Goal: Information Seeking & Learning: Learn about a topic

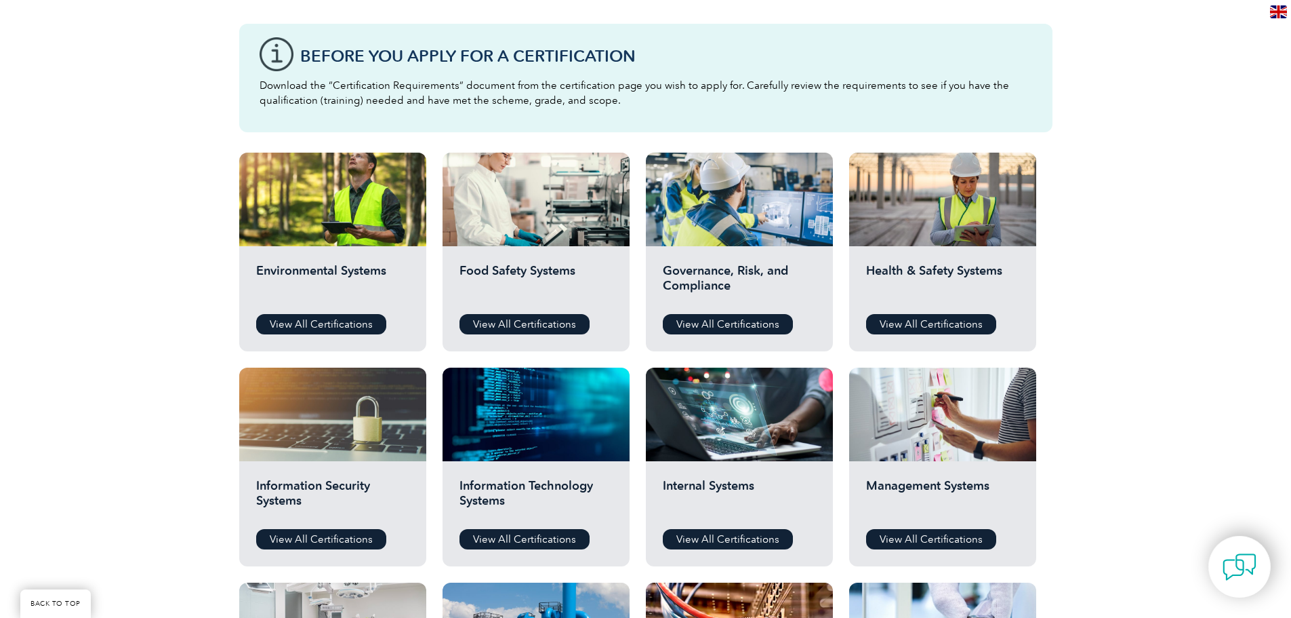
scroll to position [452, 0]
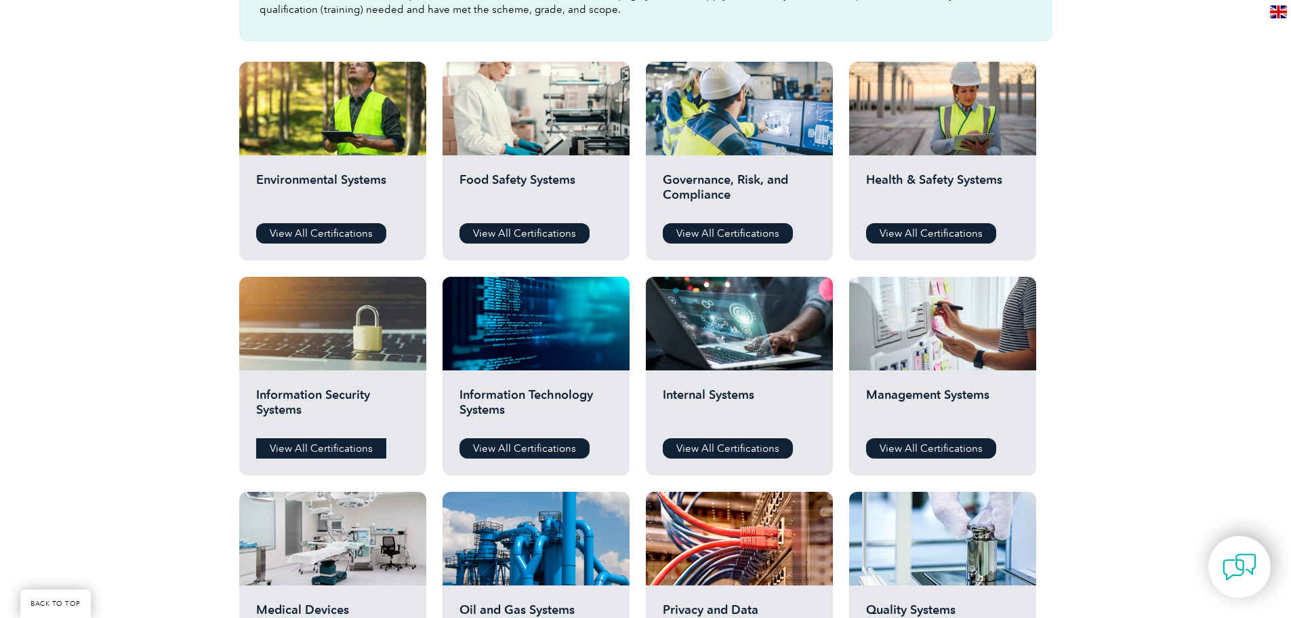
click at [339, 451] on link "View All Certifications" at bounding box center [321, 448] width 130 height 20
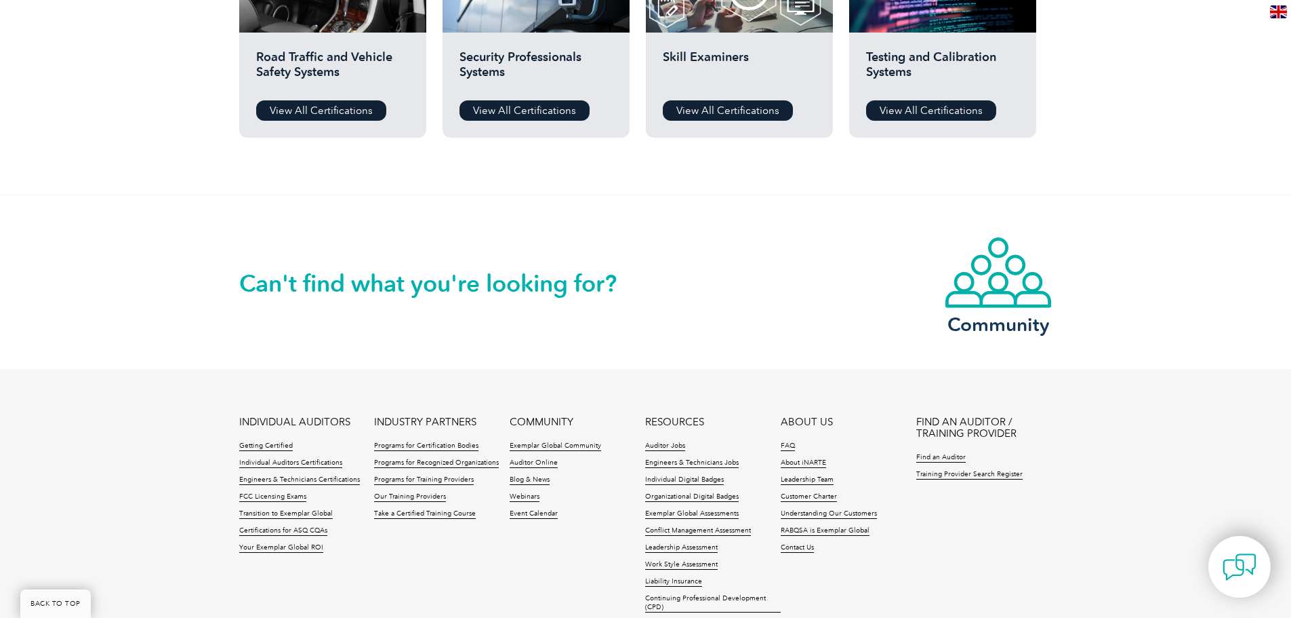
scroll to position [1340, 0]
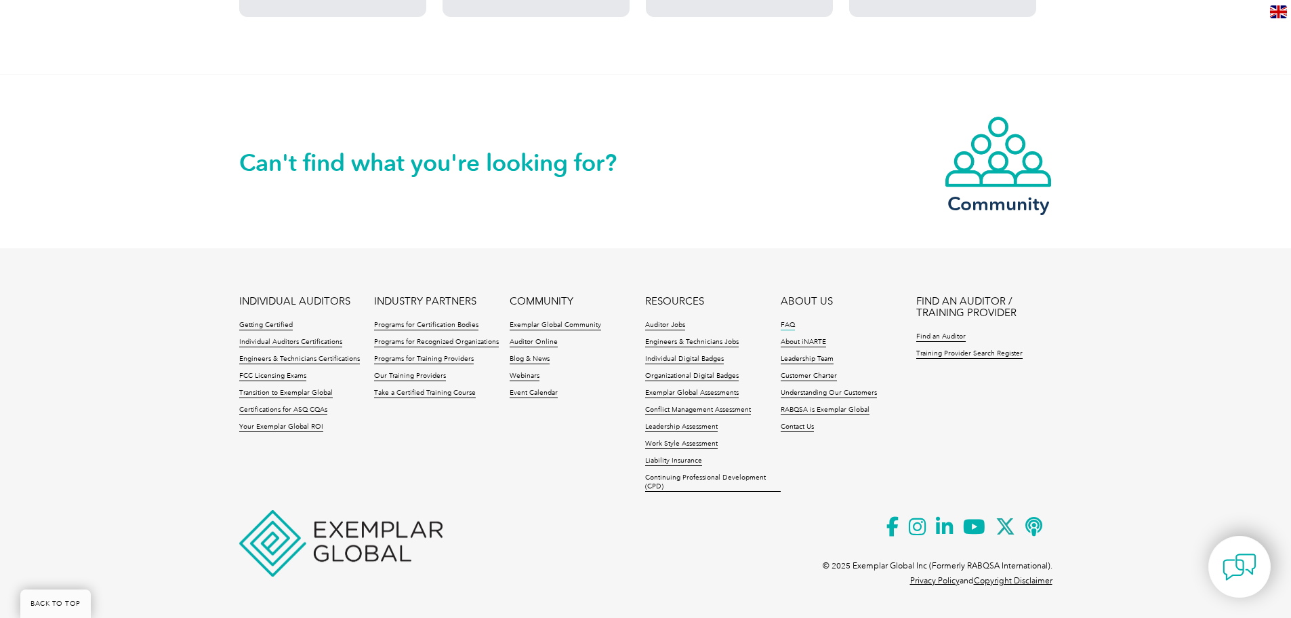
click at [788, 325] on link "FAQ" at bounding box center [788, 325] width 14 height 9
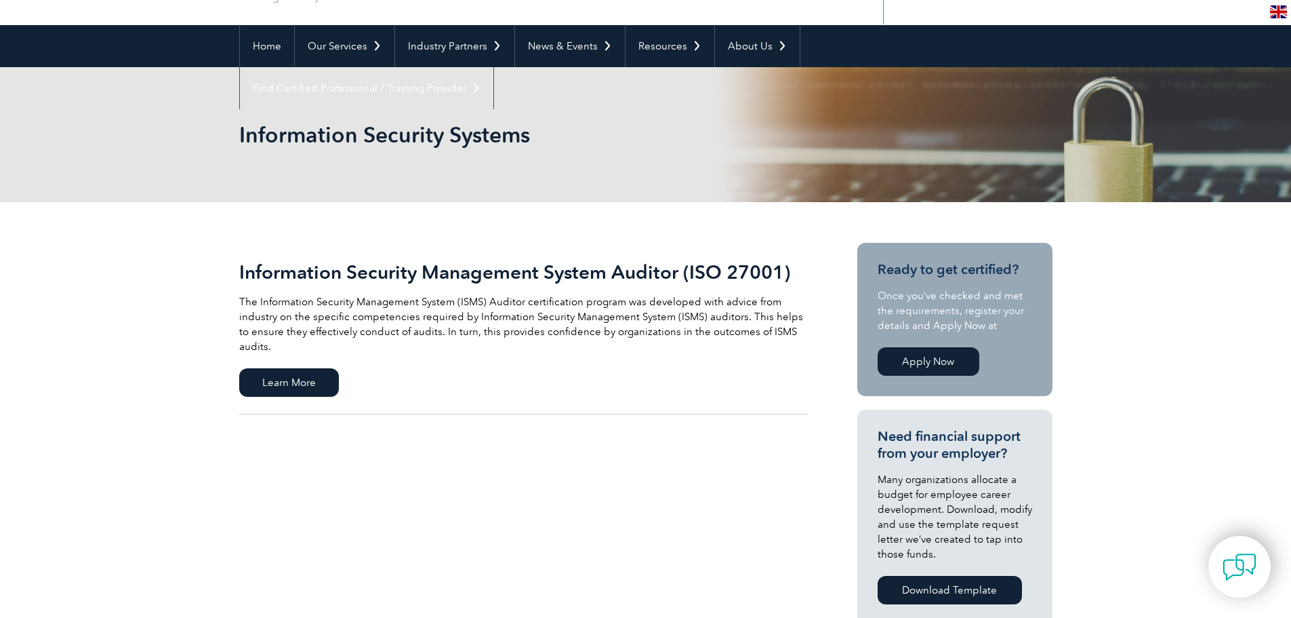
scroll to position [100, 0]
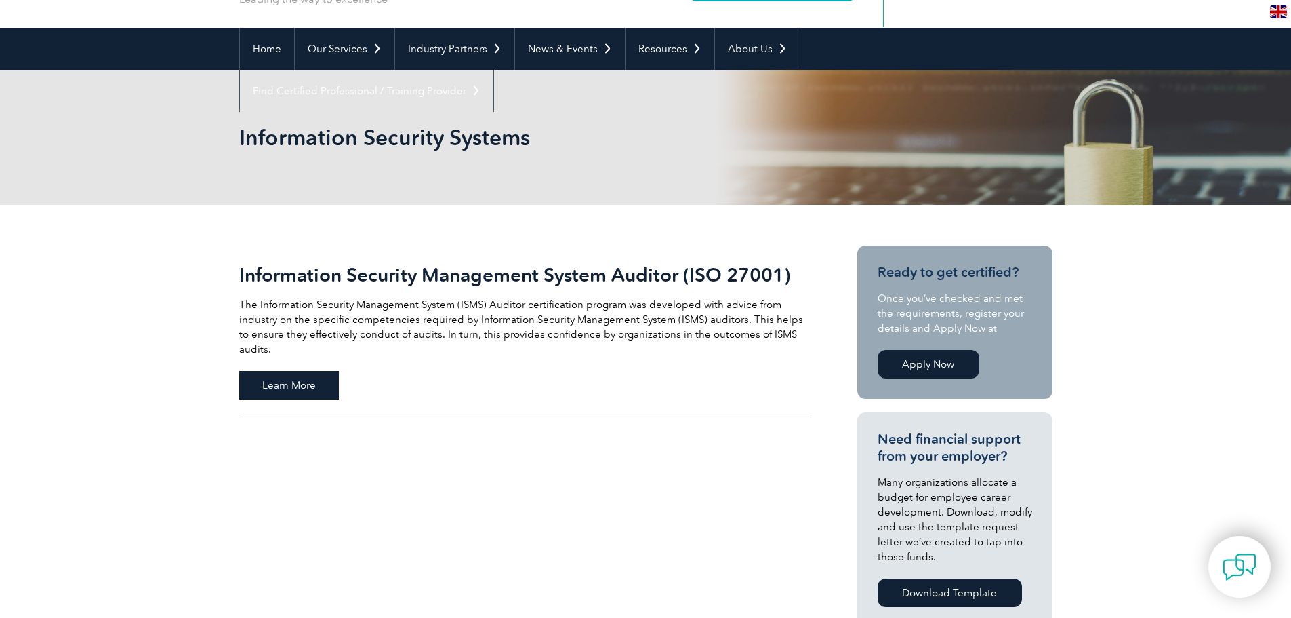
click at [289, 374] on span "Learn More" at bounding box center [289, 385] width 100 height 28
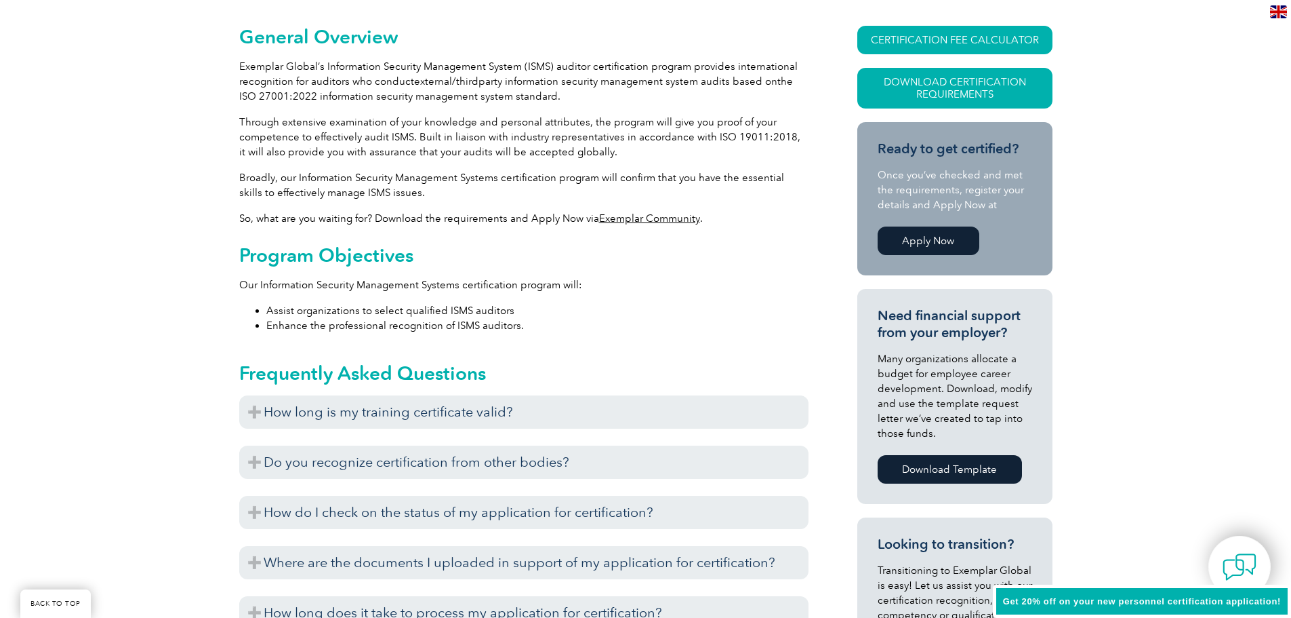
scroll to position [361, 0]
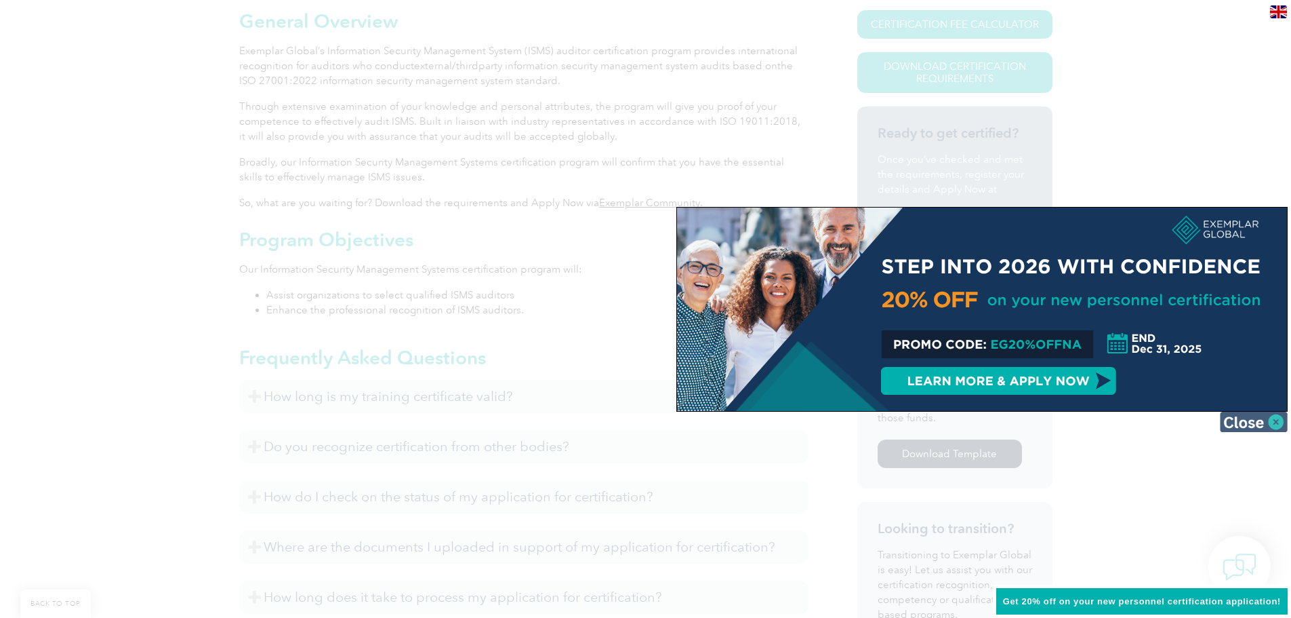
click at [1270, 416] on img at bounding box center [1254, 421] width 68 height 20
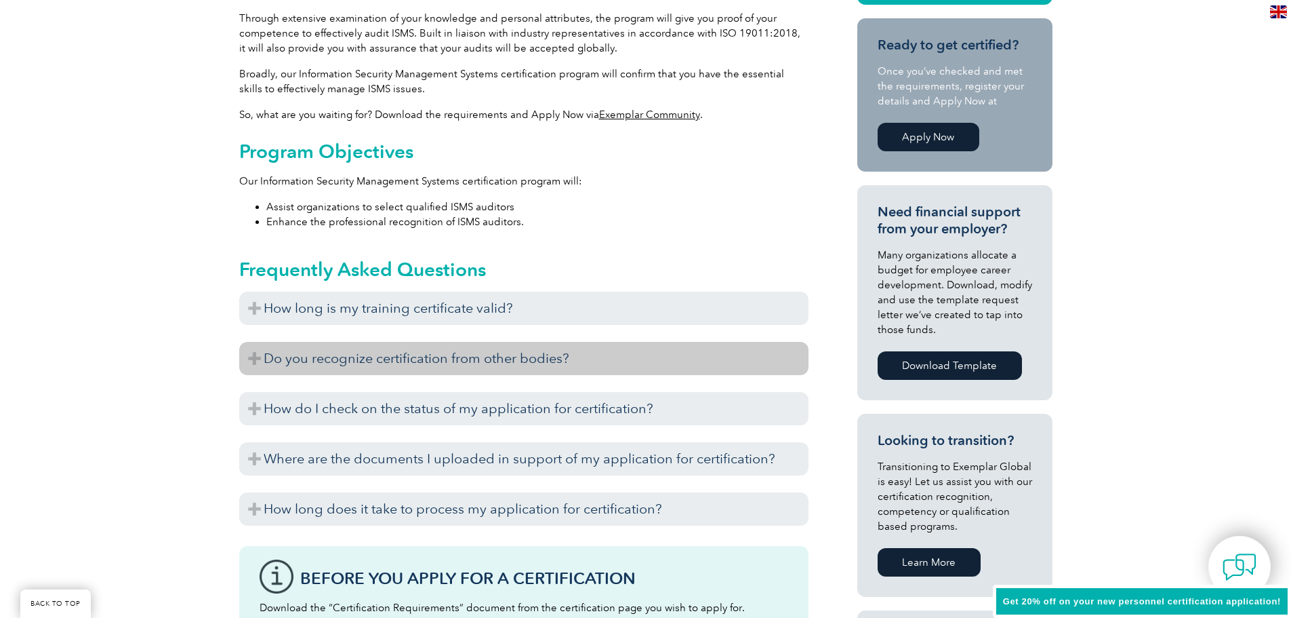
scroll to position [452, 0]
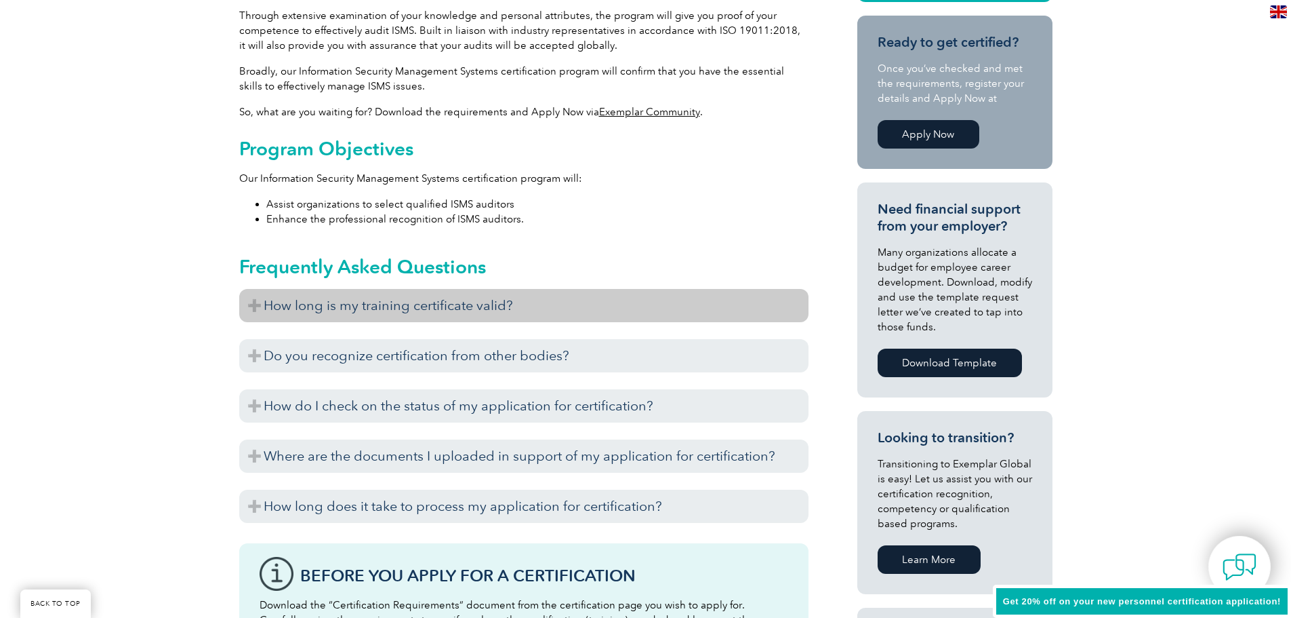
click at [564, 310] on h3 "How long is my training certificate valid?" at bounding box center [523, 305] width 569 height 33
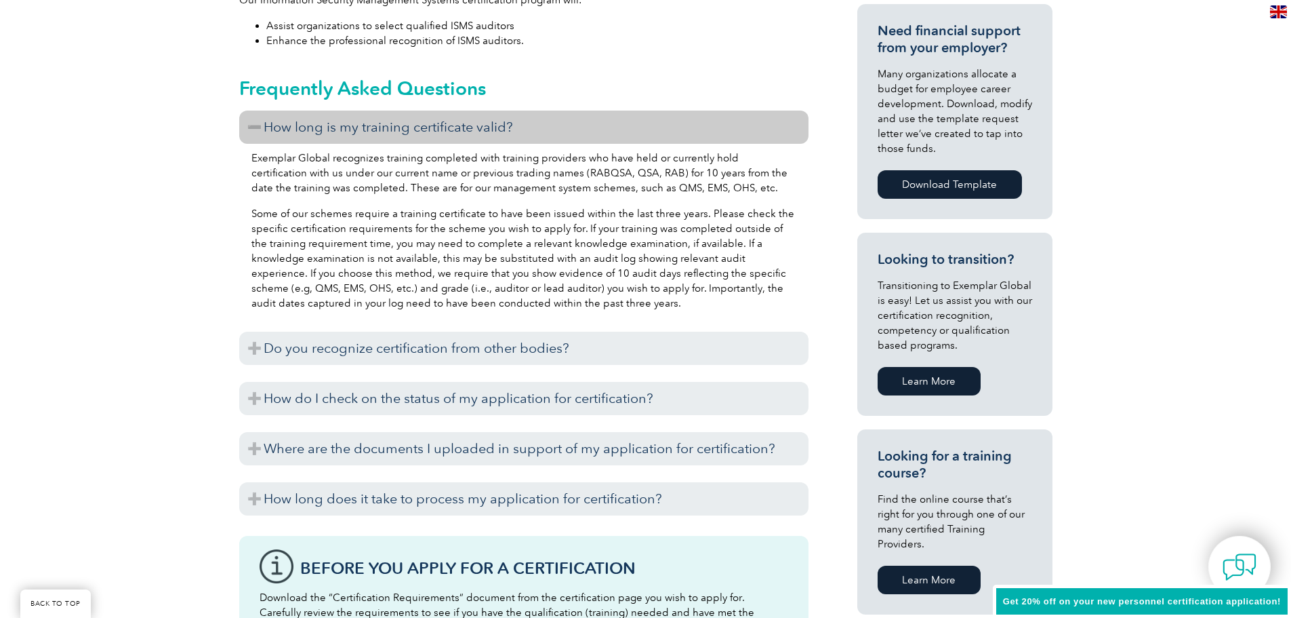
scroll to position [632, 0]
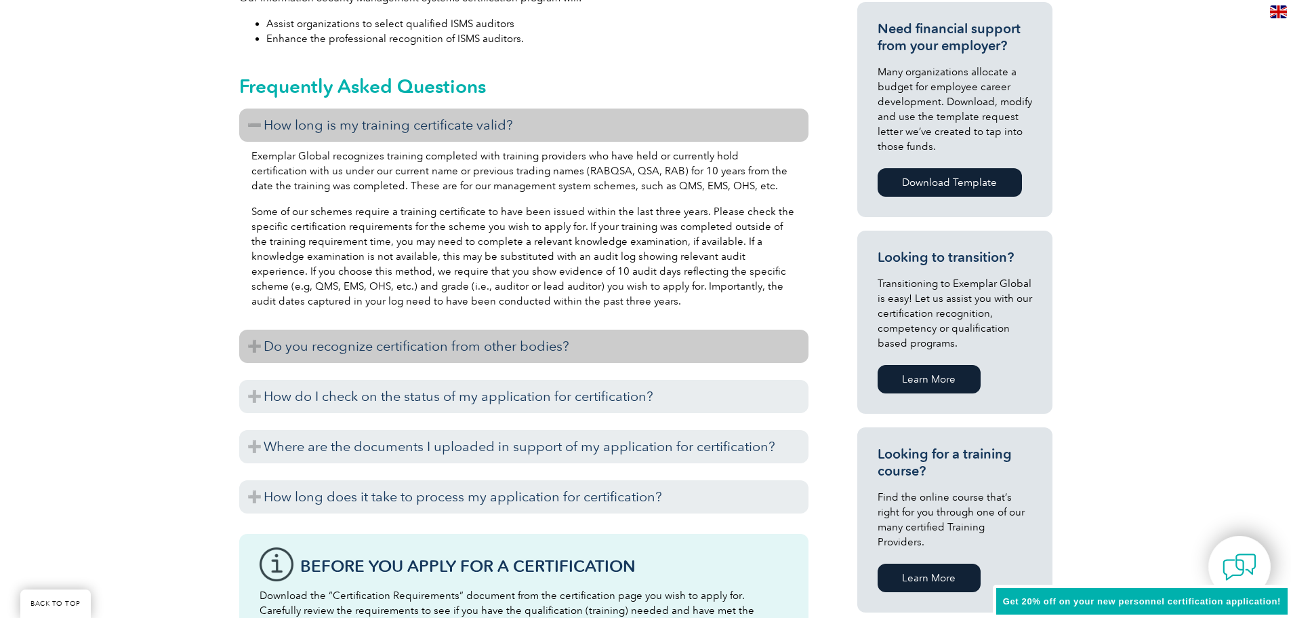
click at [466, 351] on h3 "Do you recognize certification from other bodies?" at bounding box center [523, 345] width 569 height 33
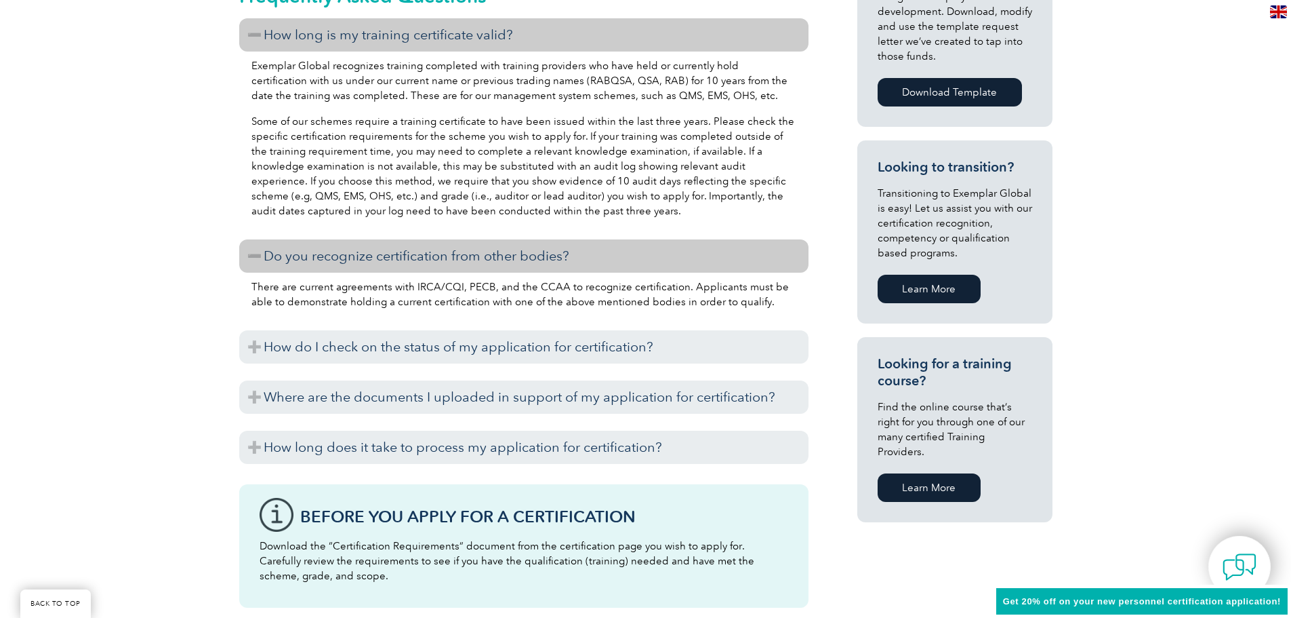
scroll to position [723, 0]
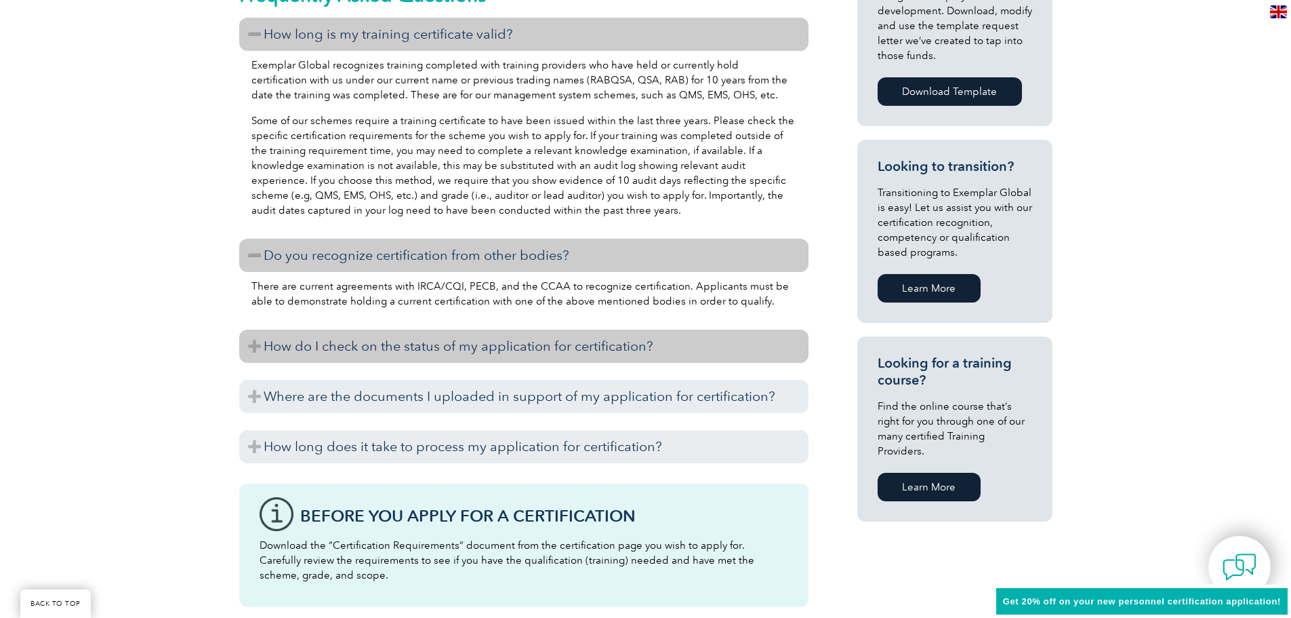
click at [462, 348] on h3 "How do I check on the status of my application for certification?" at bounding box center [523, 345] width 569 height 33
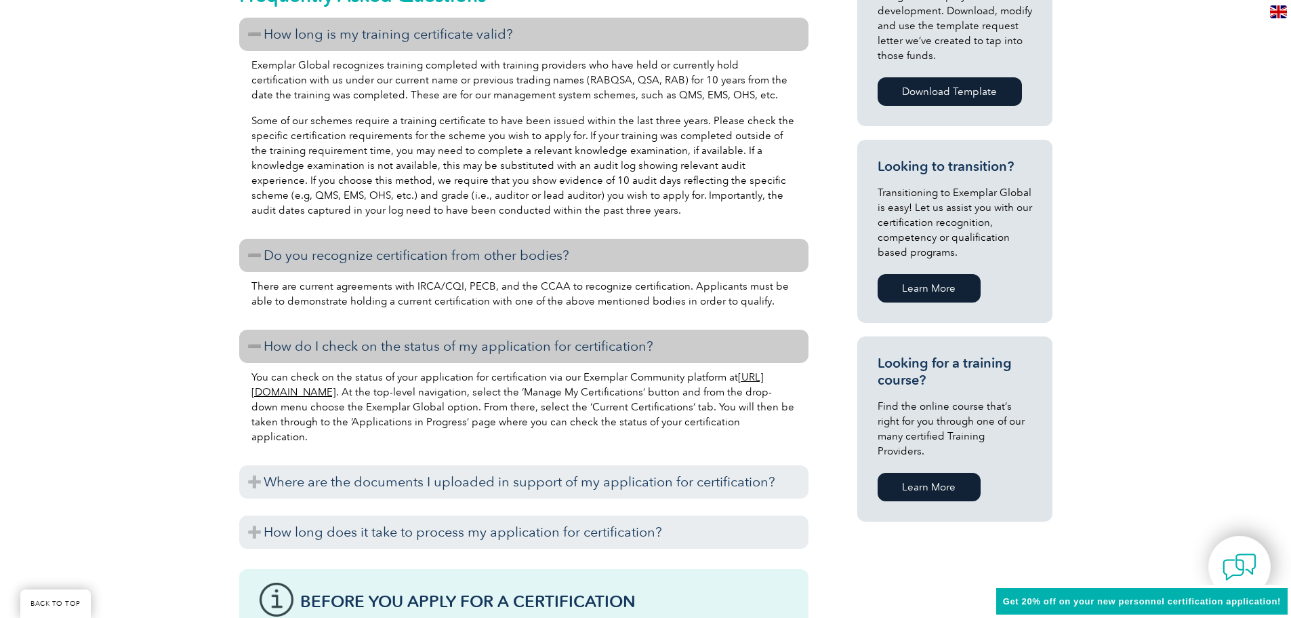
click at [378, 390] on link "https://community.exemplarglobal.org/" at bounding box center [508, 384] width 512 height 27
